Goal: Transaction & Acquisition: Purchase product/service

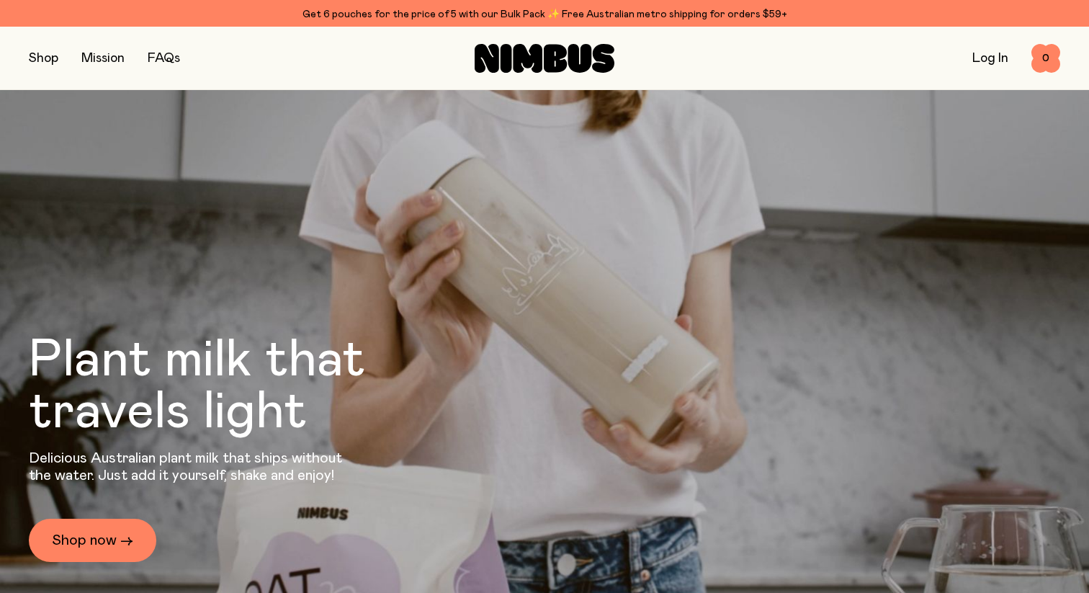
scroll to position [3, 0]
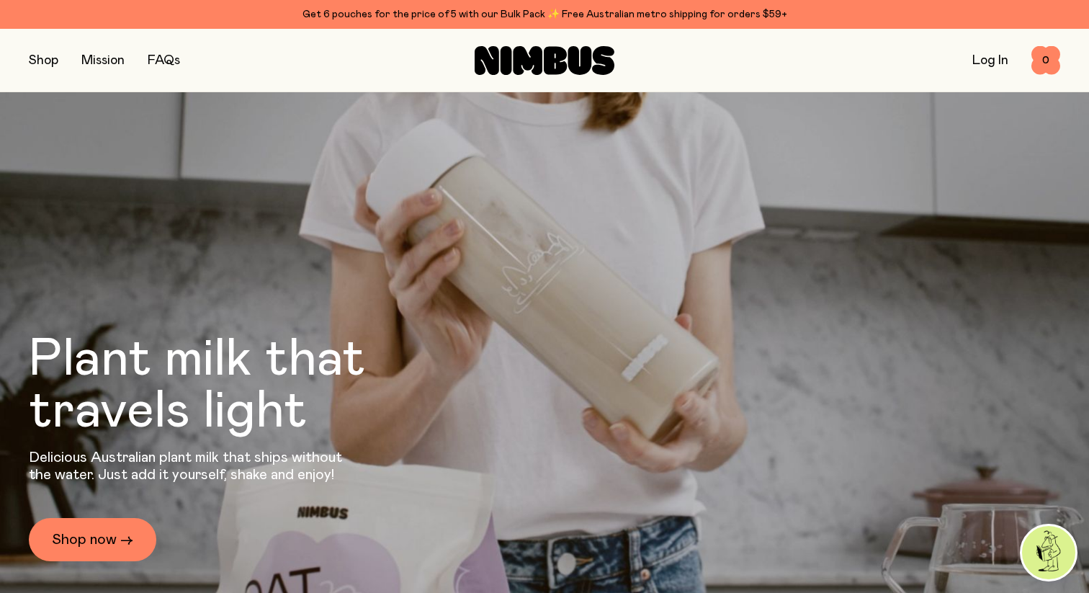
click at [41, 60] on button "button" at bounding box center [44, 60] width 30 height 20
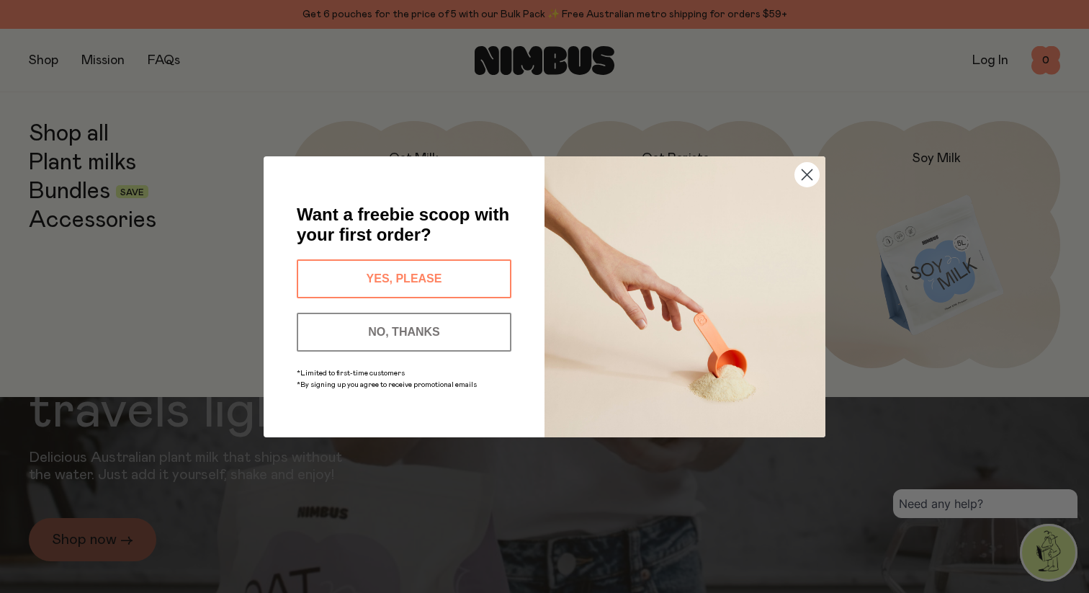
click at [71, 169] on div "Close dialog Want a freebie scoop with your first order? YES, PLEASE NO, THANKS…" at bounding box center [544, 296] width 1089 height 593
click at [813, 178] on circle "Close dialog" at bounding box center [807, 174] width 24 height 24
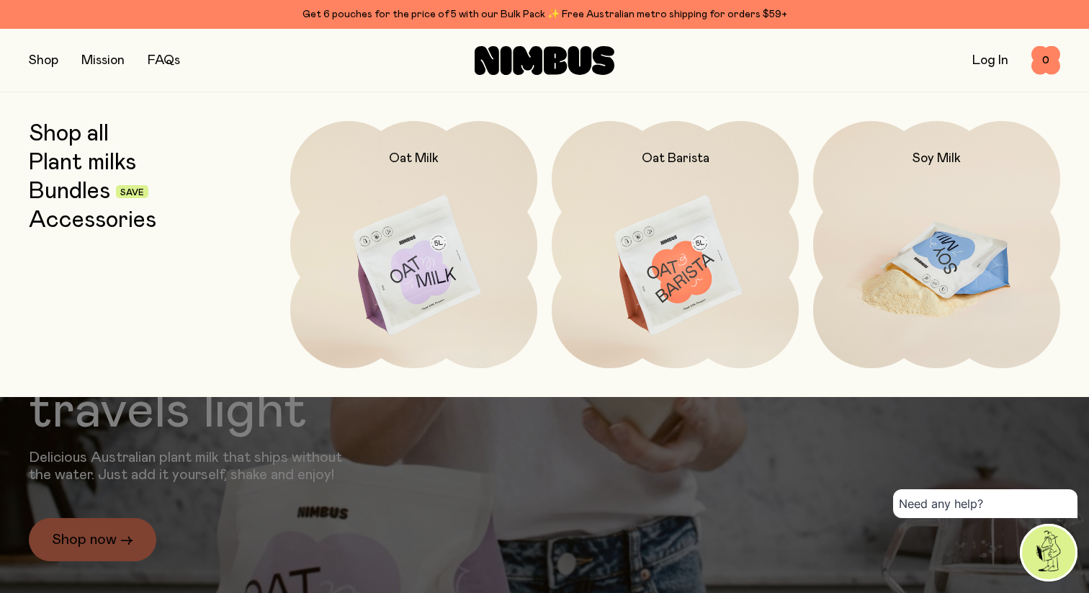
click at [937, 228] on img at bounding box center [936, 266] width 247 height 290
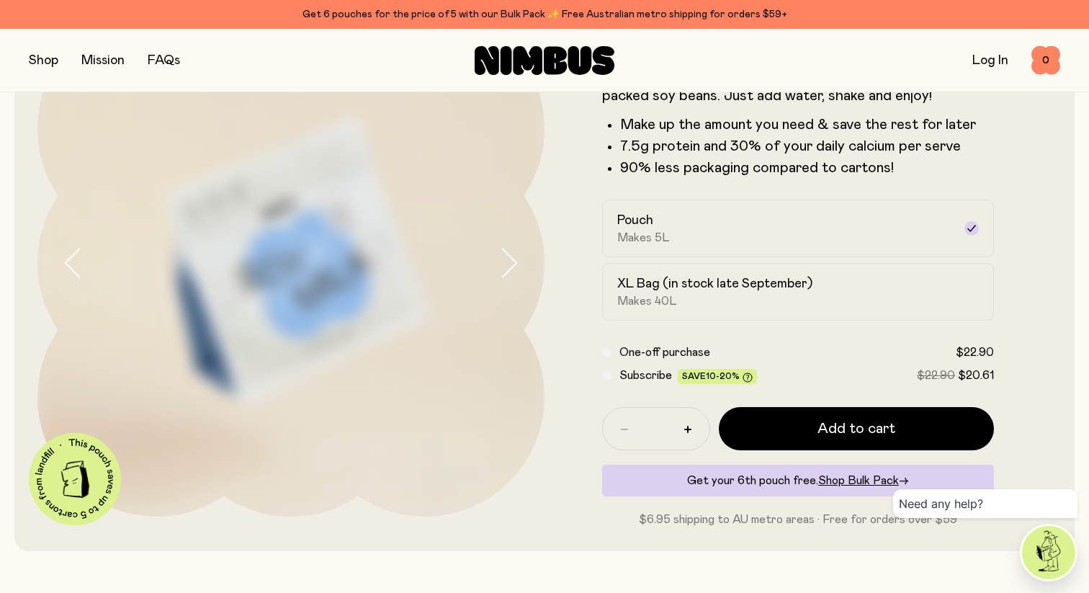
scroll to position [155, 0]
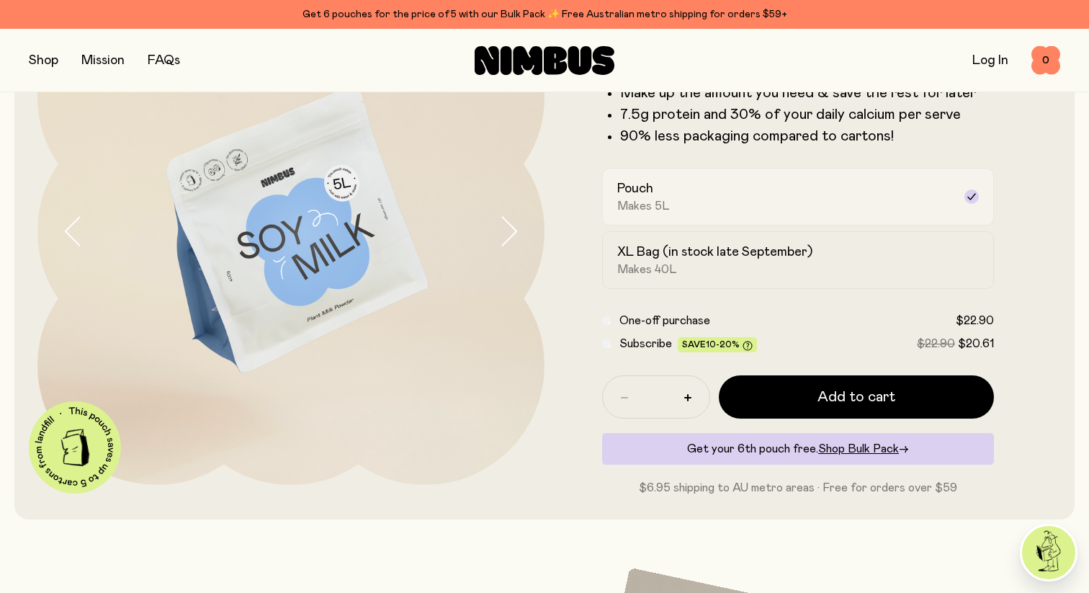
click at [900, 181] on div "Pouch Makes 5L" at bounding box center [785, 196] width 336 height 33
click at [970, 197] on icon at bounding box center [972, 197] width 12 height 12
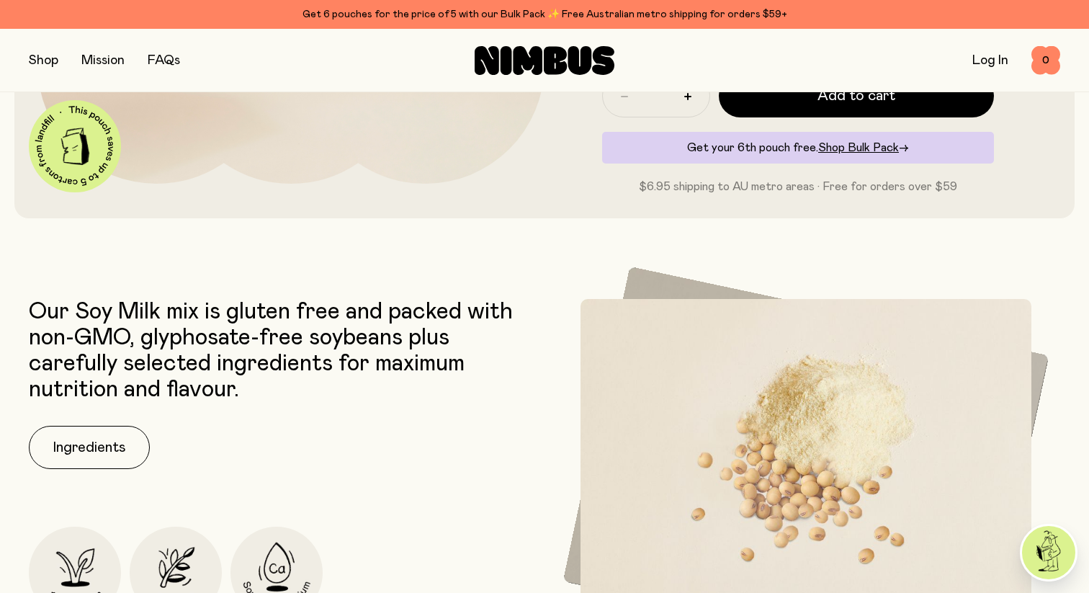
scroll to position [0, 0]
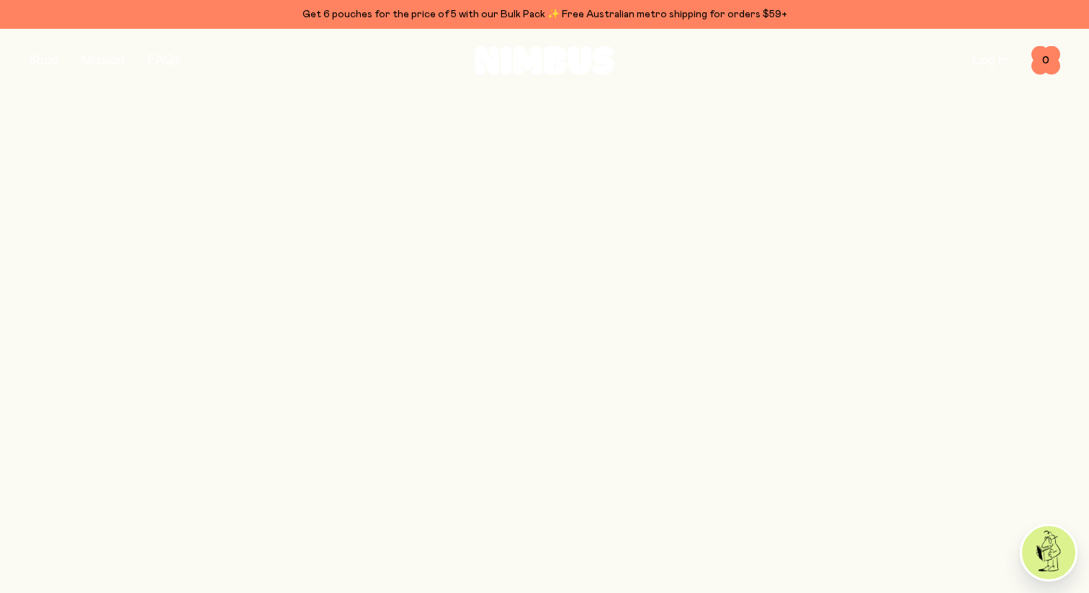
scroll to position [3, 0]
